Goal: Information Seeking & Learning: Learn about a topic

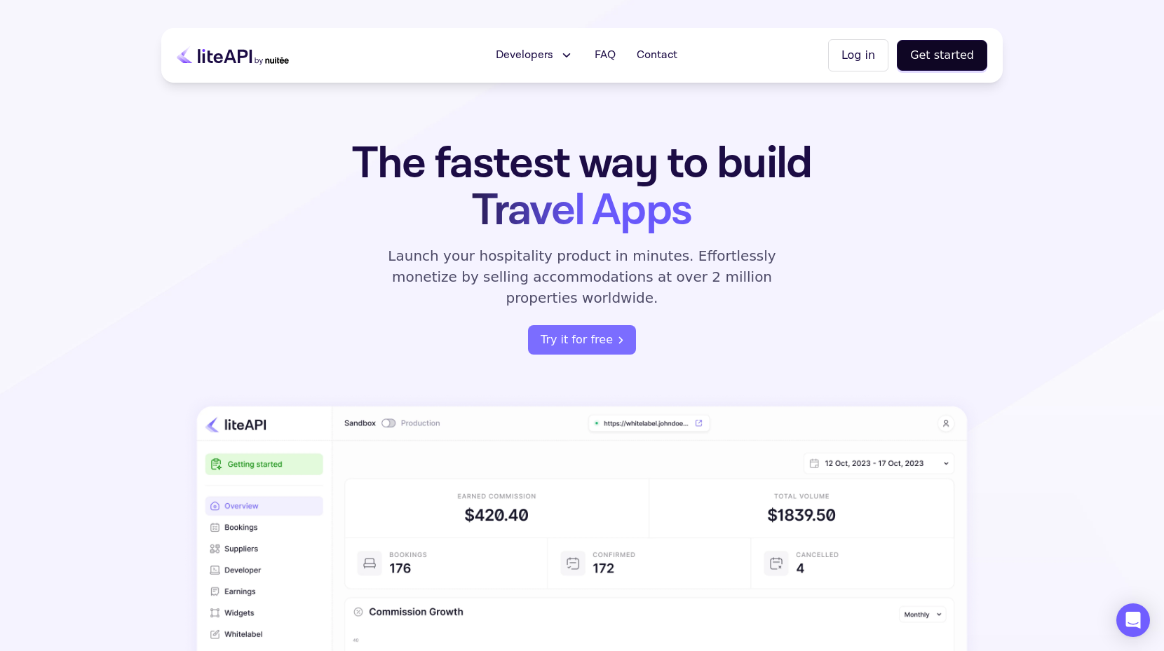
click at [557, 53] on button "Developers" at bounding box center [534, 55] width 95 height 28
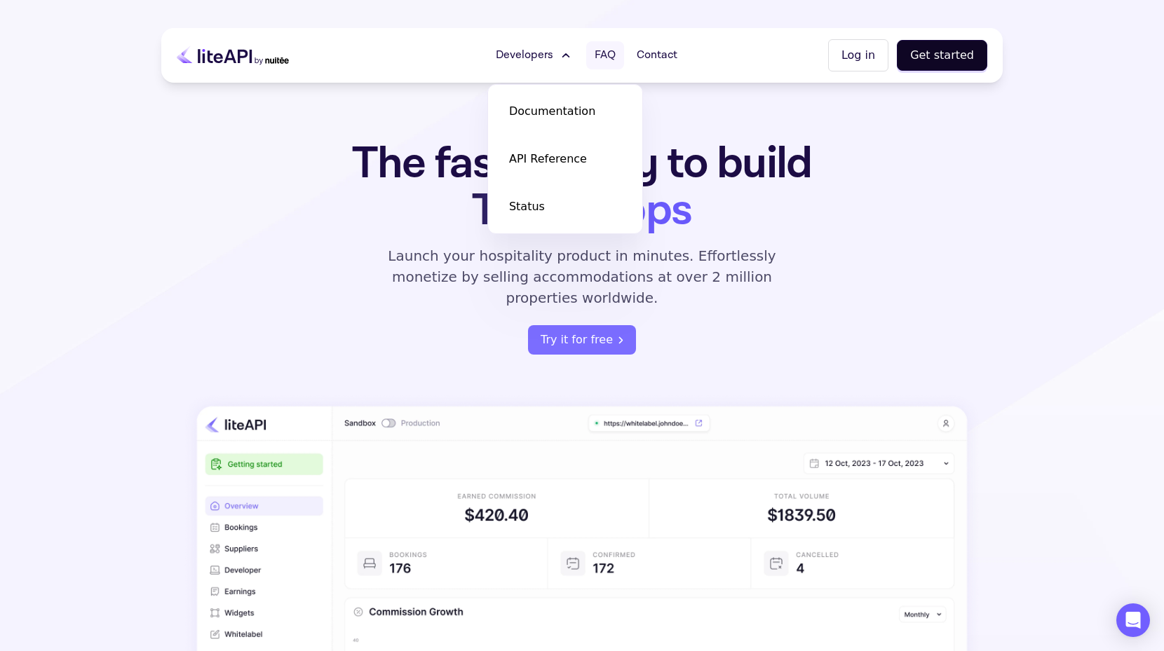
click at [609, 59] on span "FAQ" at bounding box center [604, 55] width 21 height 17
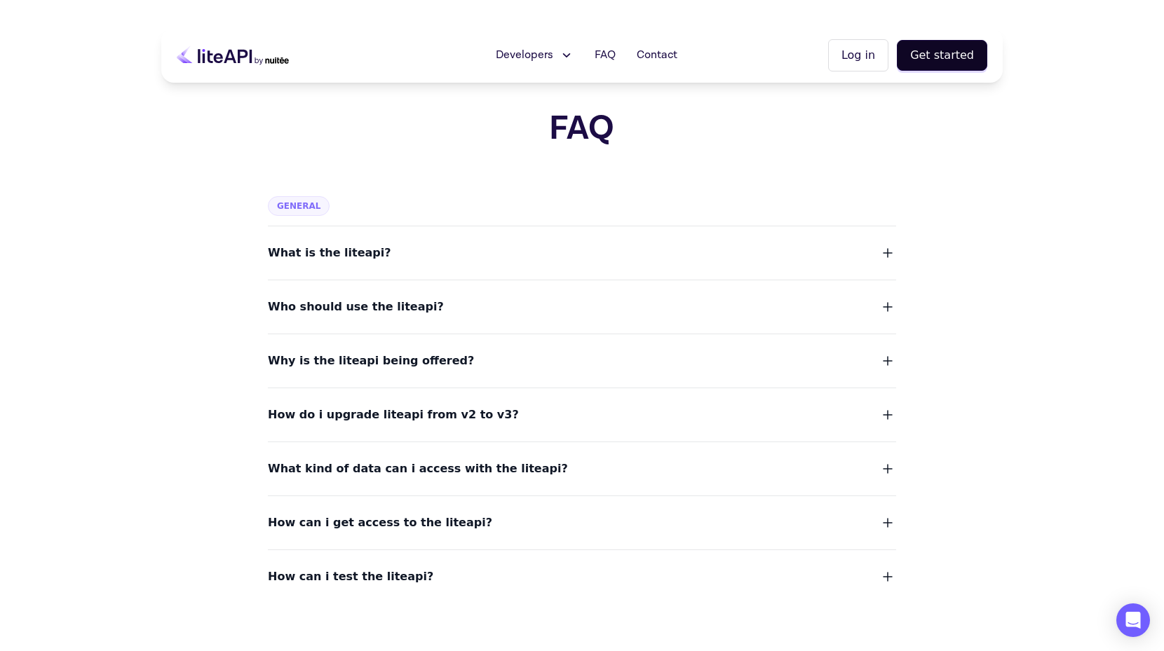
click at [489, 469] on span "What kind of data can i access with the liteapi?" at bounding box center [418, 469] width 300 height 20
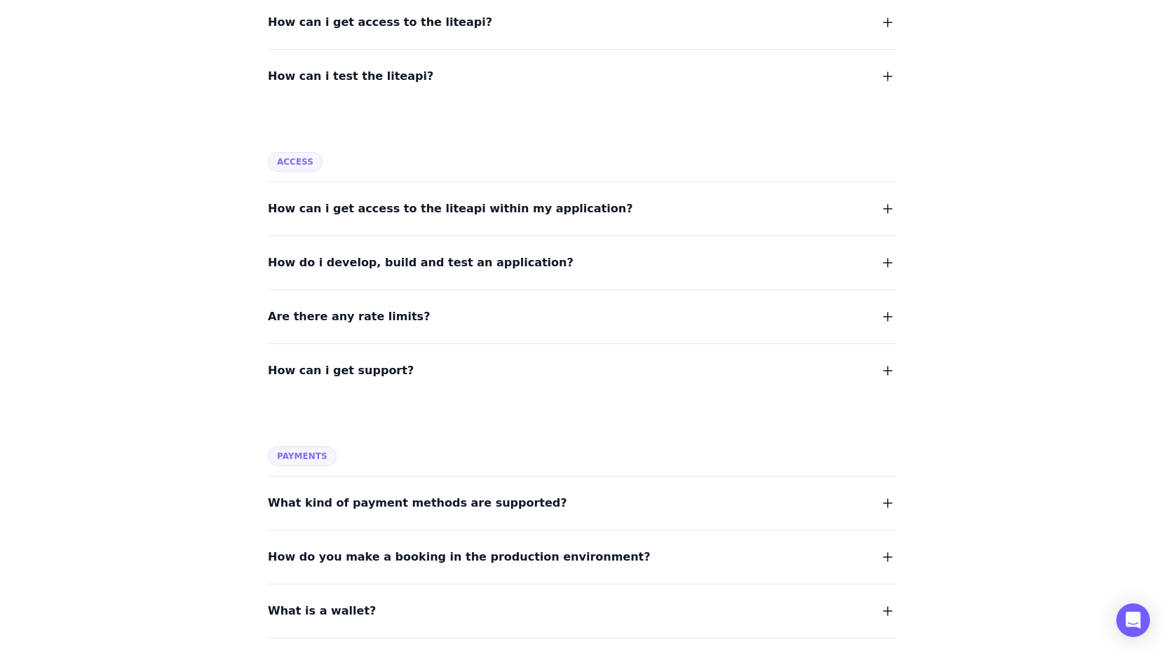
scroll to position [690, 0]
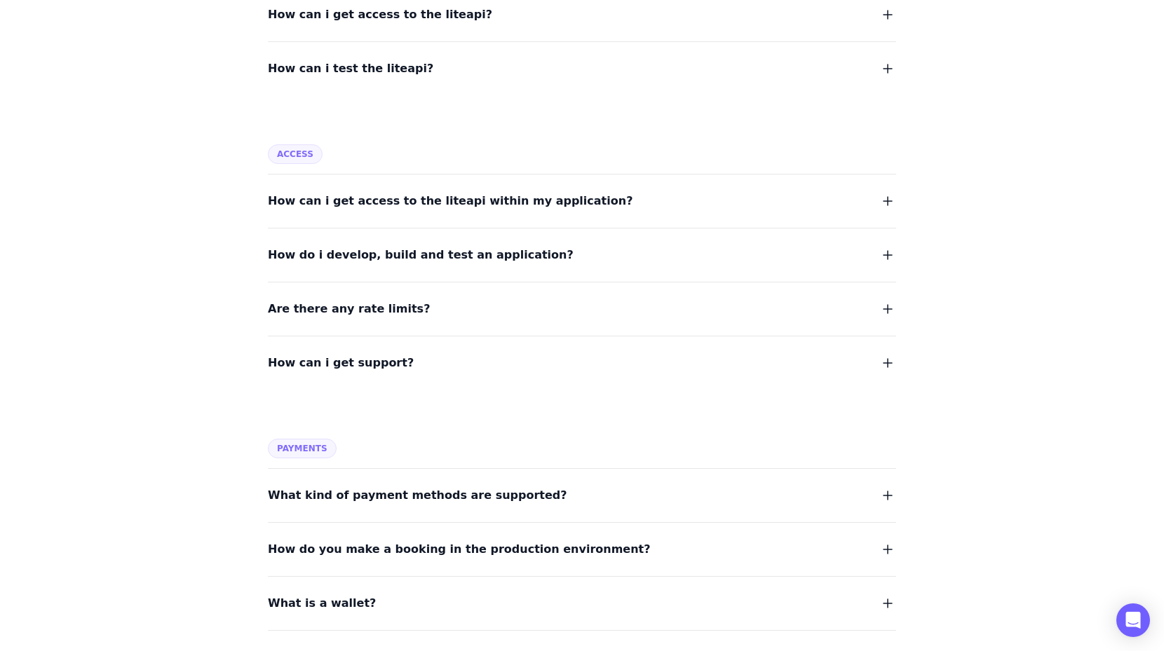
click at [518, 304] on button "Are there any rate limits?" at bounding box center [582, 309] width 628 height 20
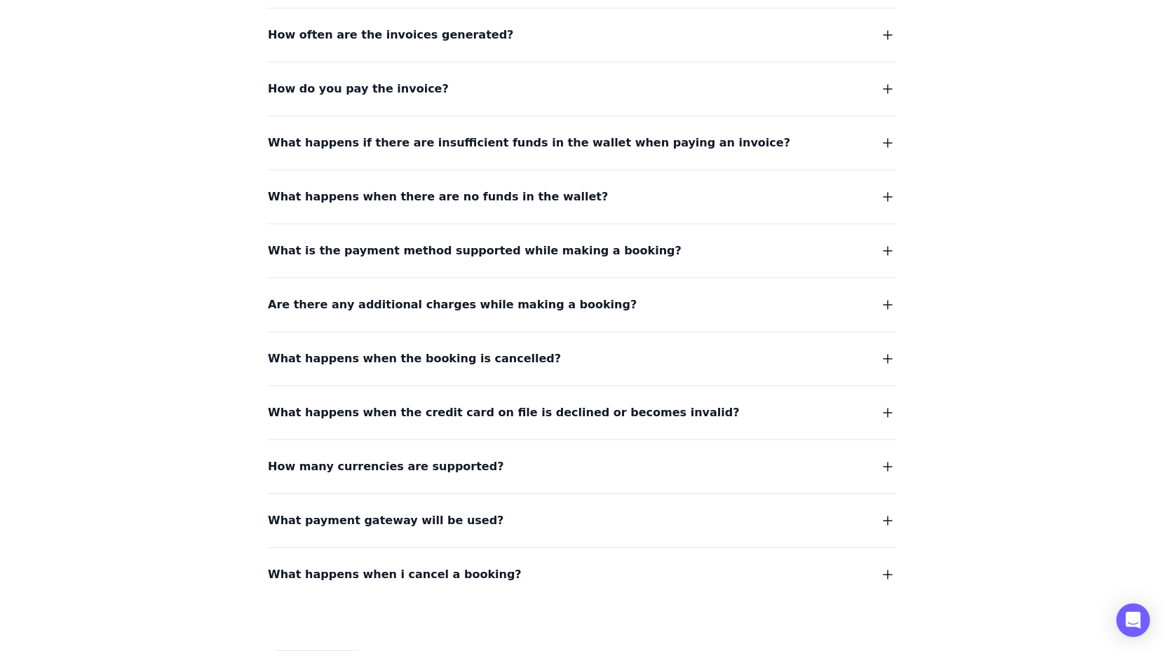
scroll to position [1413, 0]
click at [531, 362] on button "What happens when the booking is cancelled?" at bounding box center [582, 358] width 628 height 20
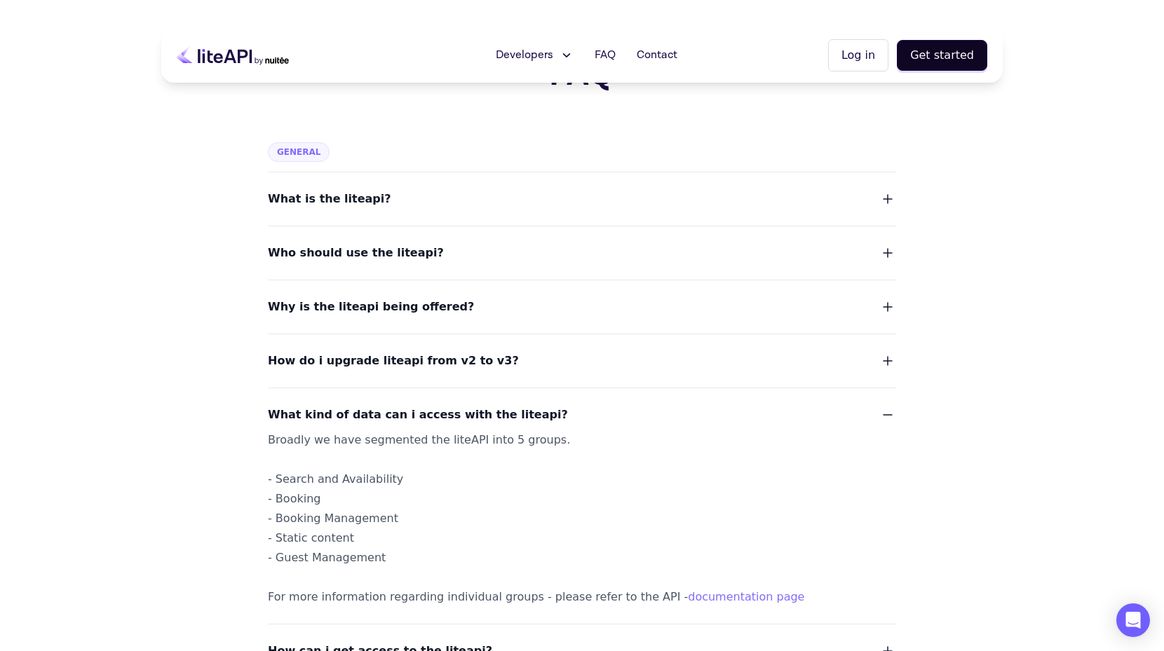
scroll to position [0, 0]
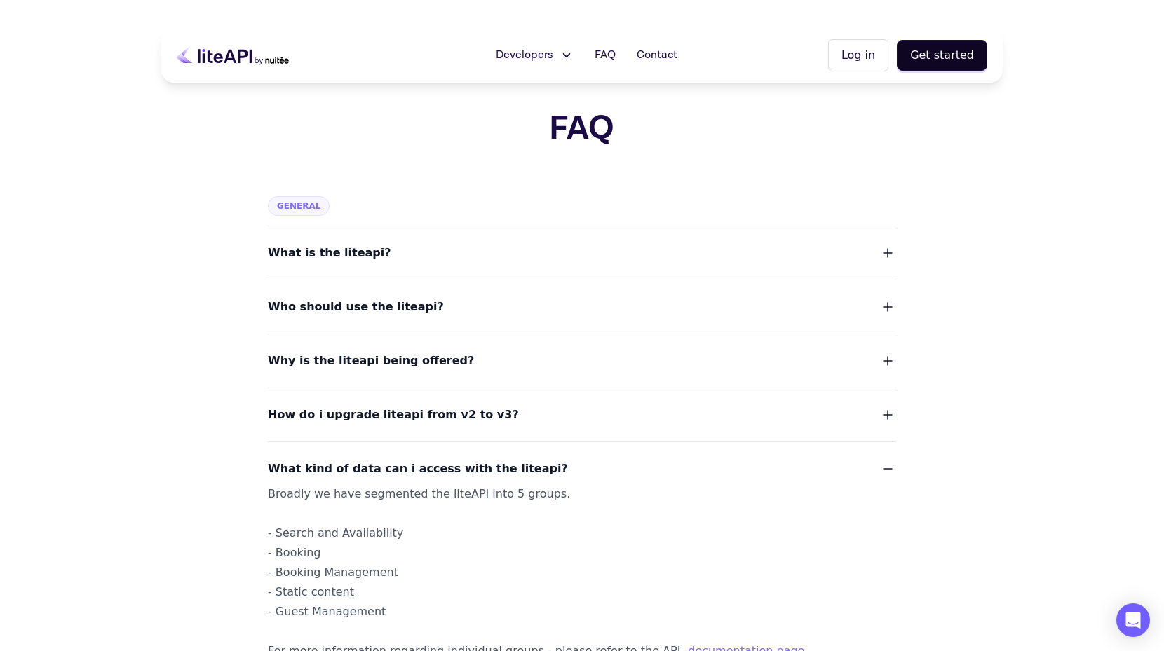
click at [427, 247] on button "What is the liteapi?" at bounding box center [582, 253] width 628 height 20
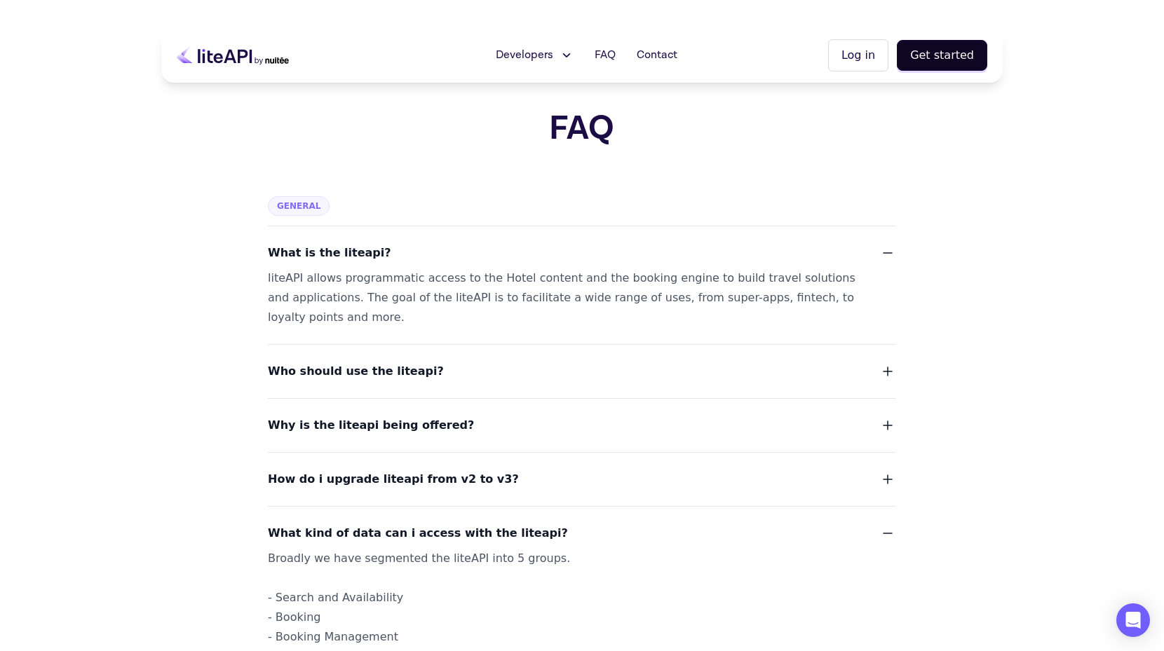
click at [419, 375] on button "Who should use the liteapi?" at bounding box center [582, 372] width 628 height 20
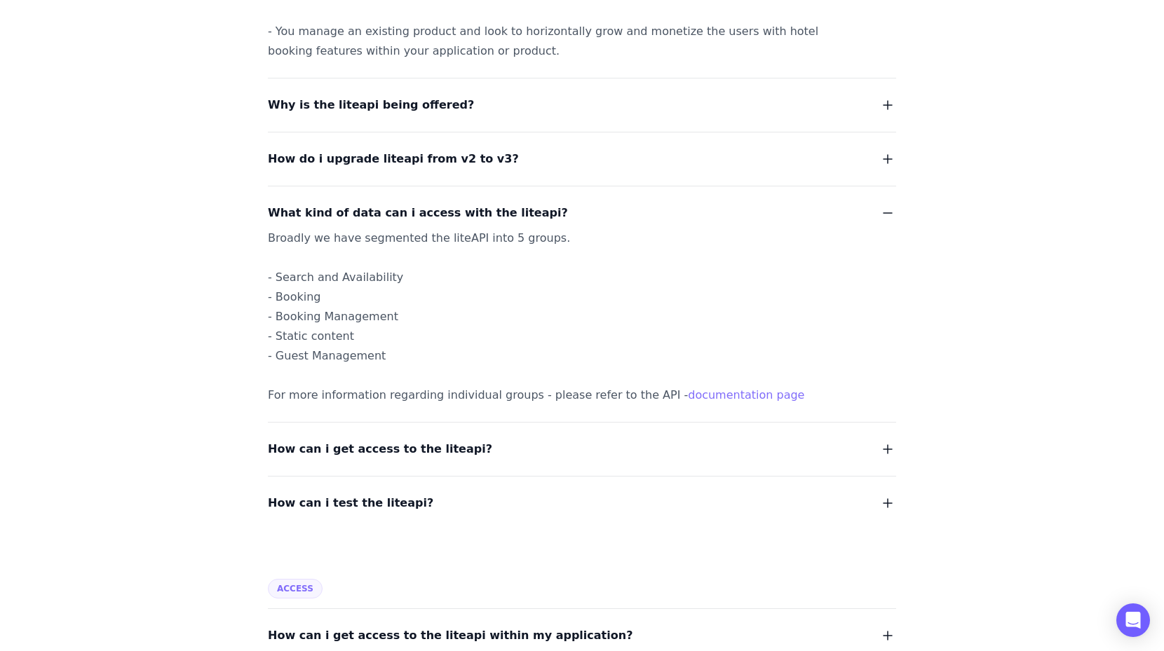
scroll to position [506, 0]
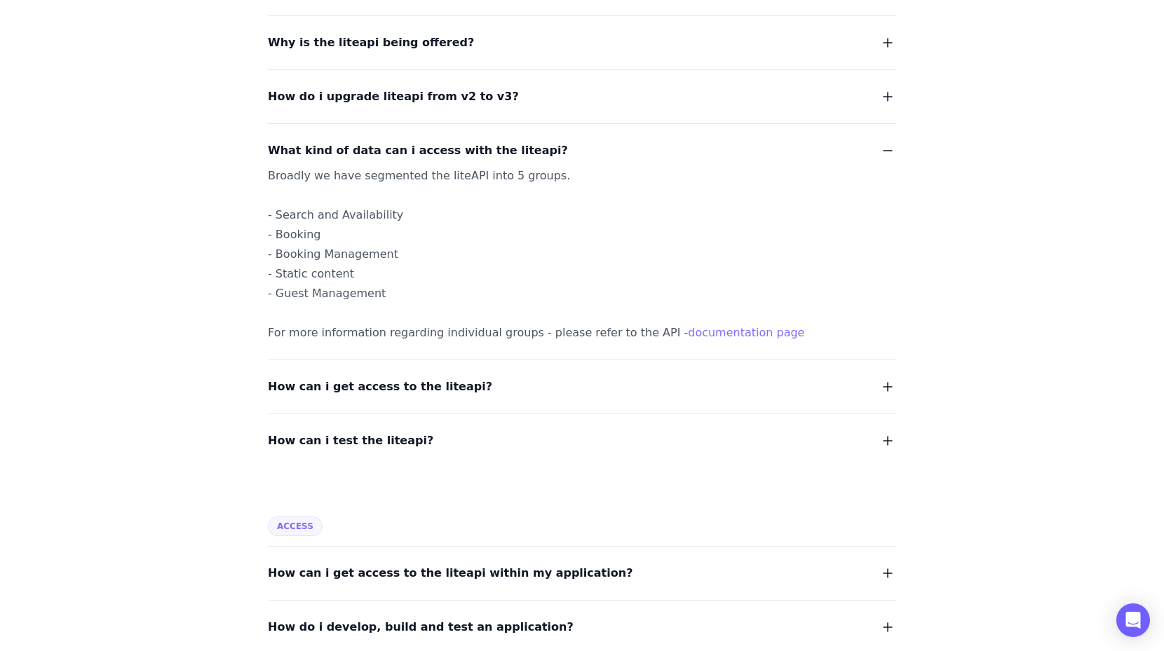
click at [563, 383] on button "How can i get access to the liteapi?" at bounding box center [582, 387] width 628 height 20
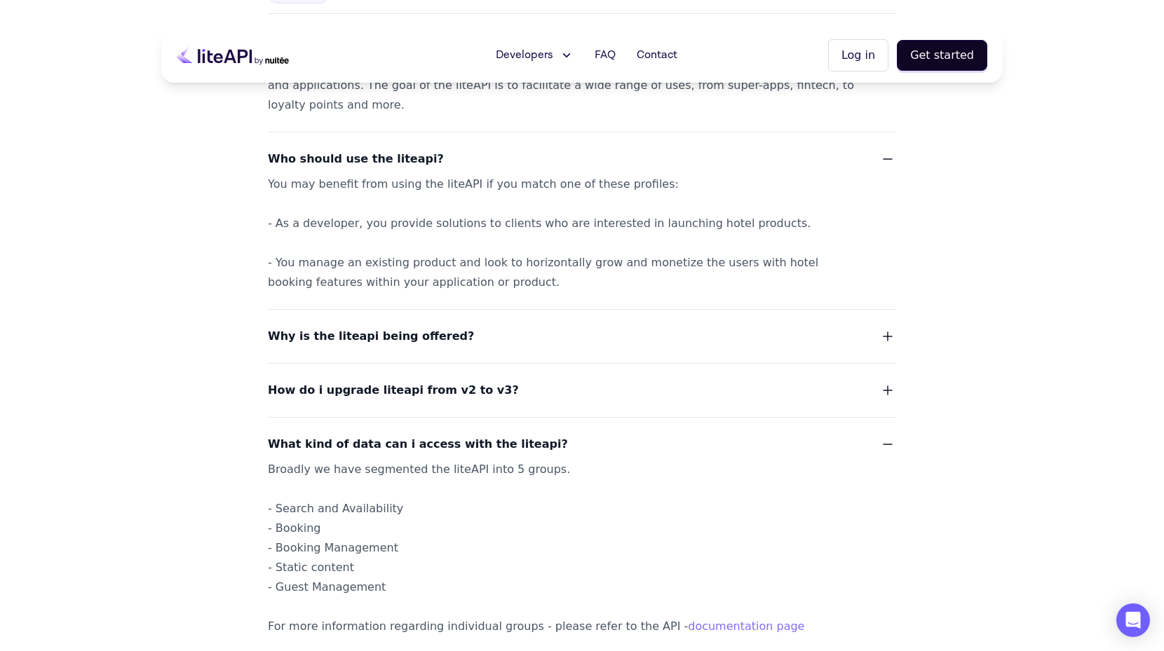
scroll to position [0, 0]
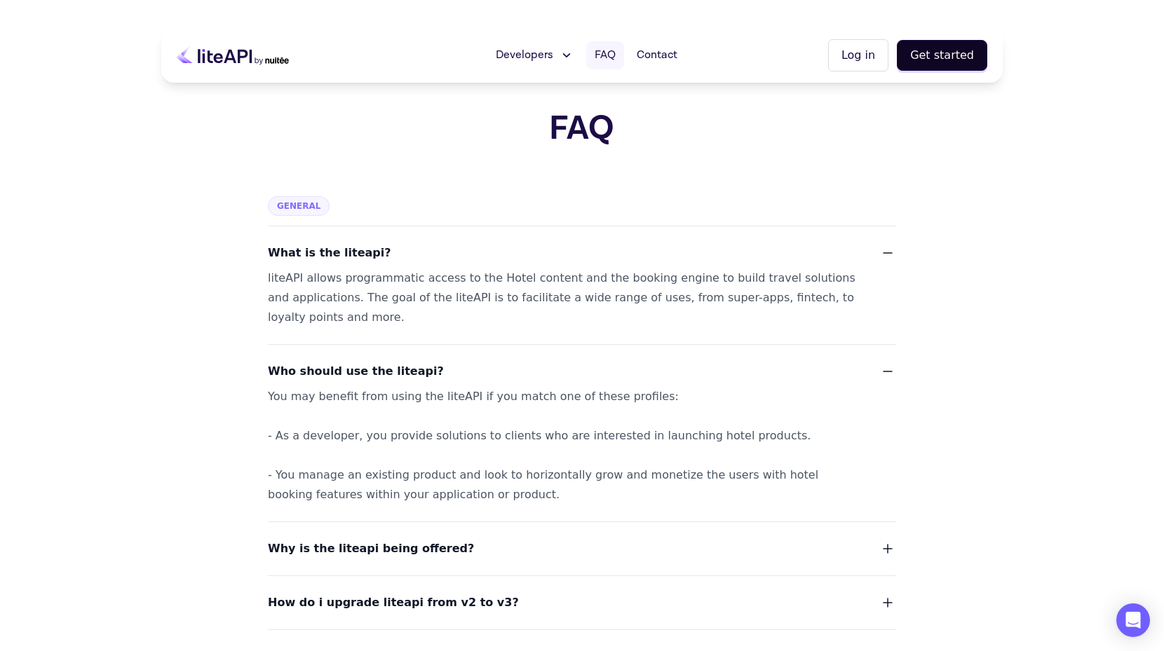
click at [607, 54] on span "FAQ" at bounding box center [604, 55] width 21 height 17
click at [233, 51] on icon at bounding box center [233, 55] width 112 height 35
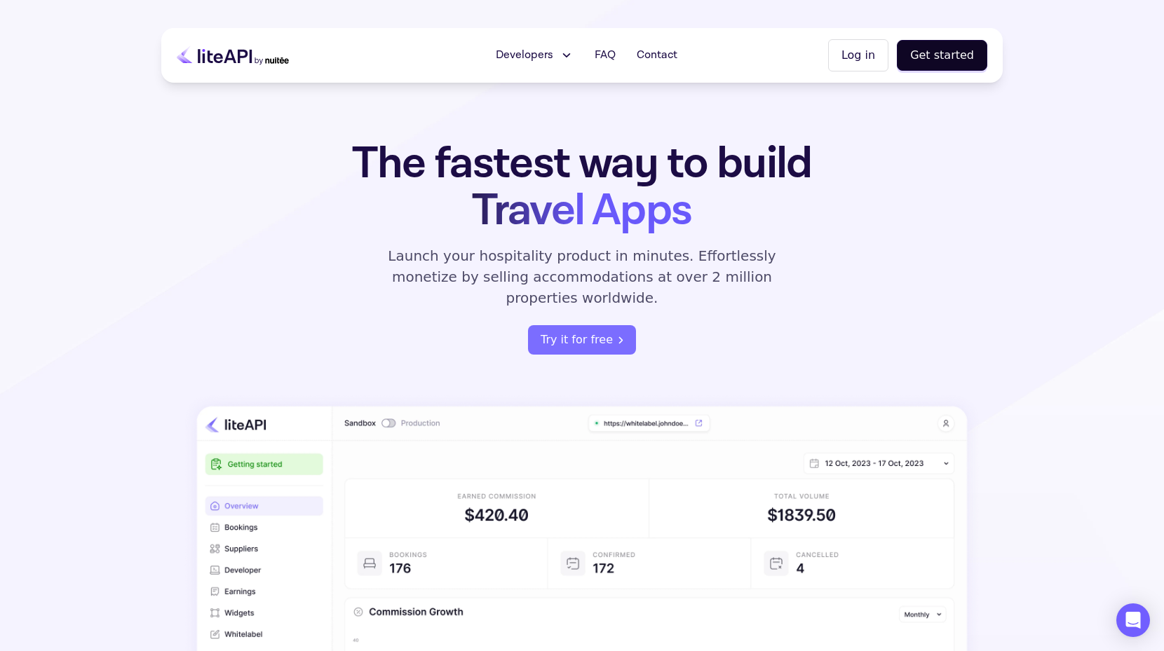
drag, startPoint x: 304, startPoint y: 59, endPoint x: 233, endPoint y: 51, distance: 71.2
click at [229, 51] on div "Developers Documentation API Reference Status FAQ Contact Log in Get started" at bounding box center [581, 55] width 841 height 55
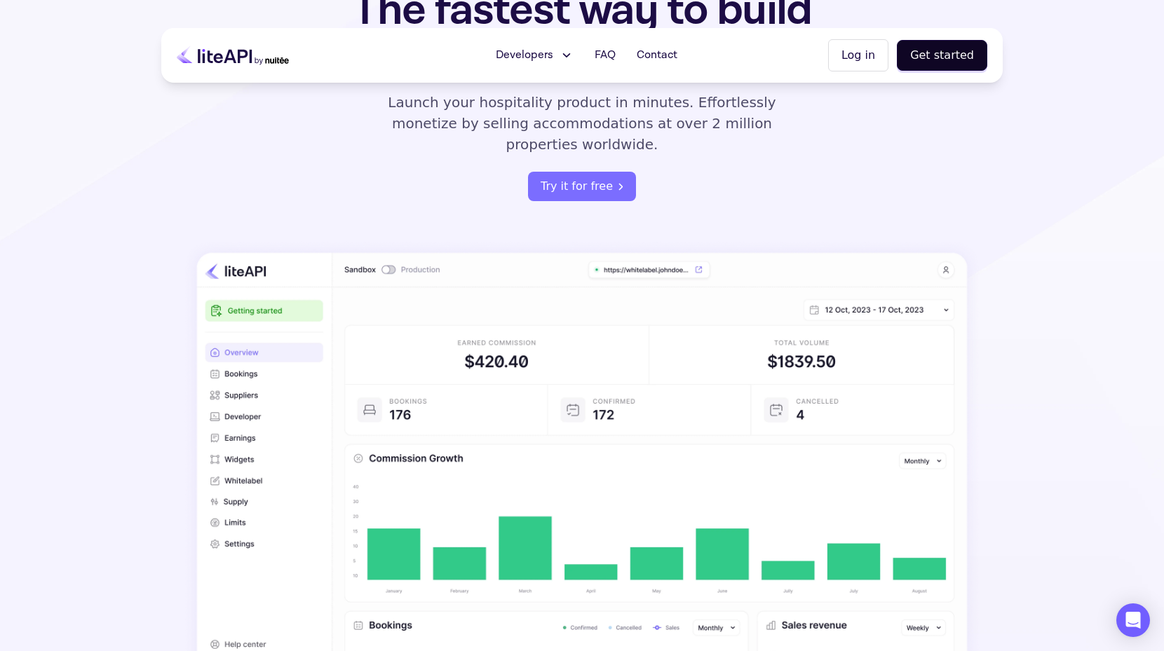
scroll to position [181, 0]
